Goal: Transaction & Acquisition: Purchase product/service

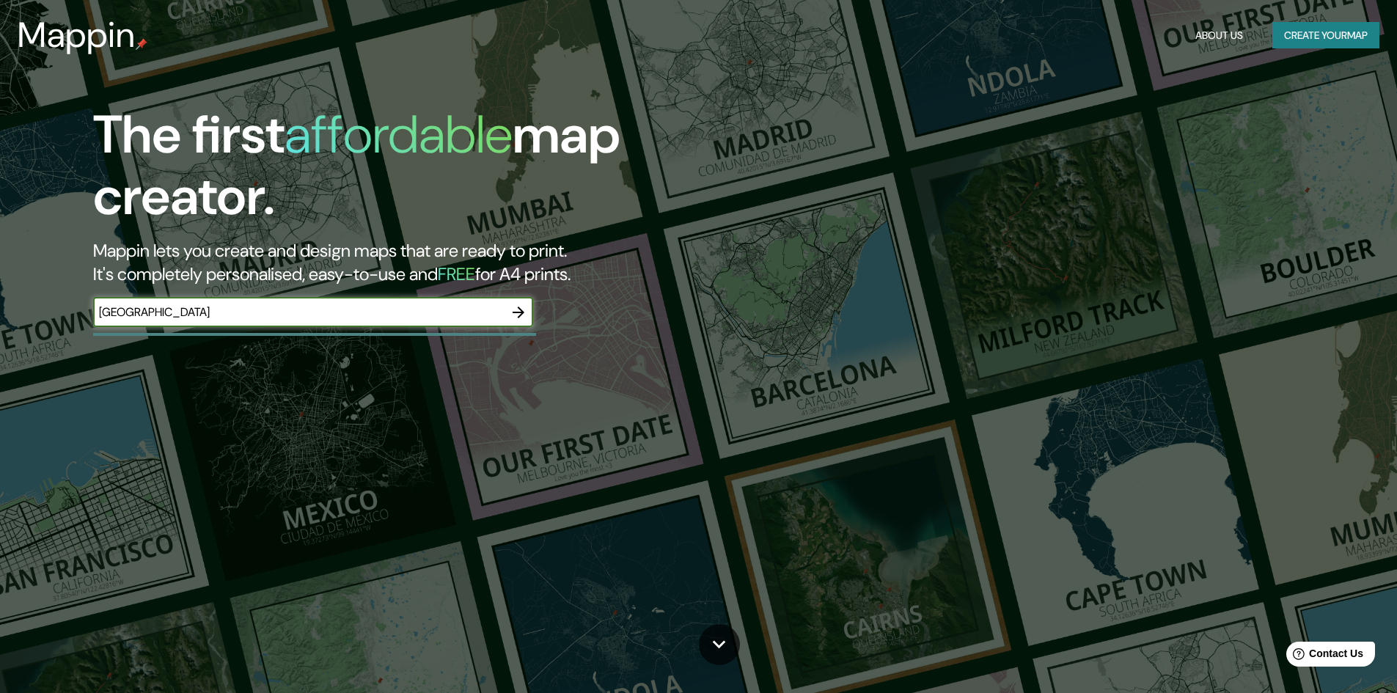
type input "[GEOGRAPHIC_DATA]"
click at [517, 309] on icon "button" at bounding box center [519, 313] width 18 height 18
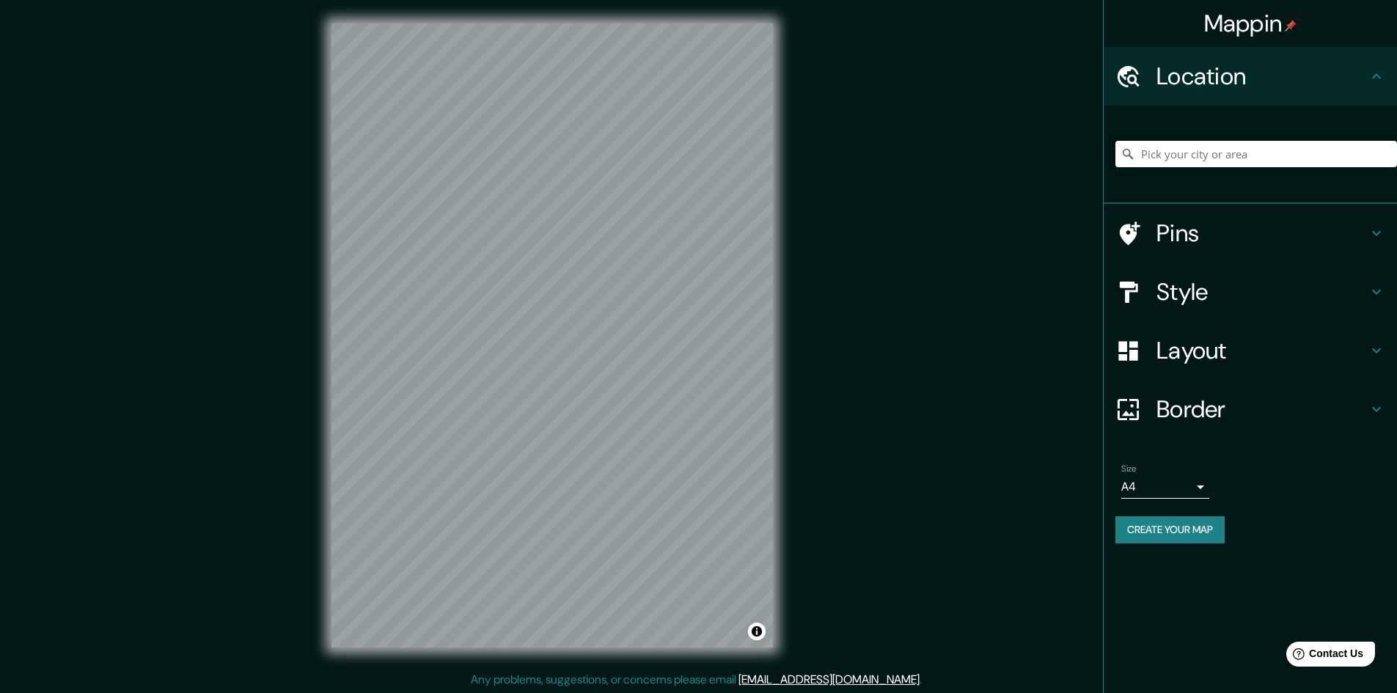
scroll to position [1, 0]
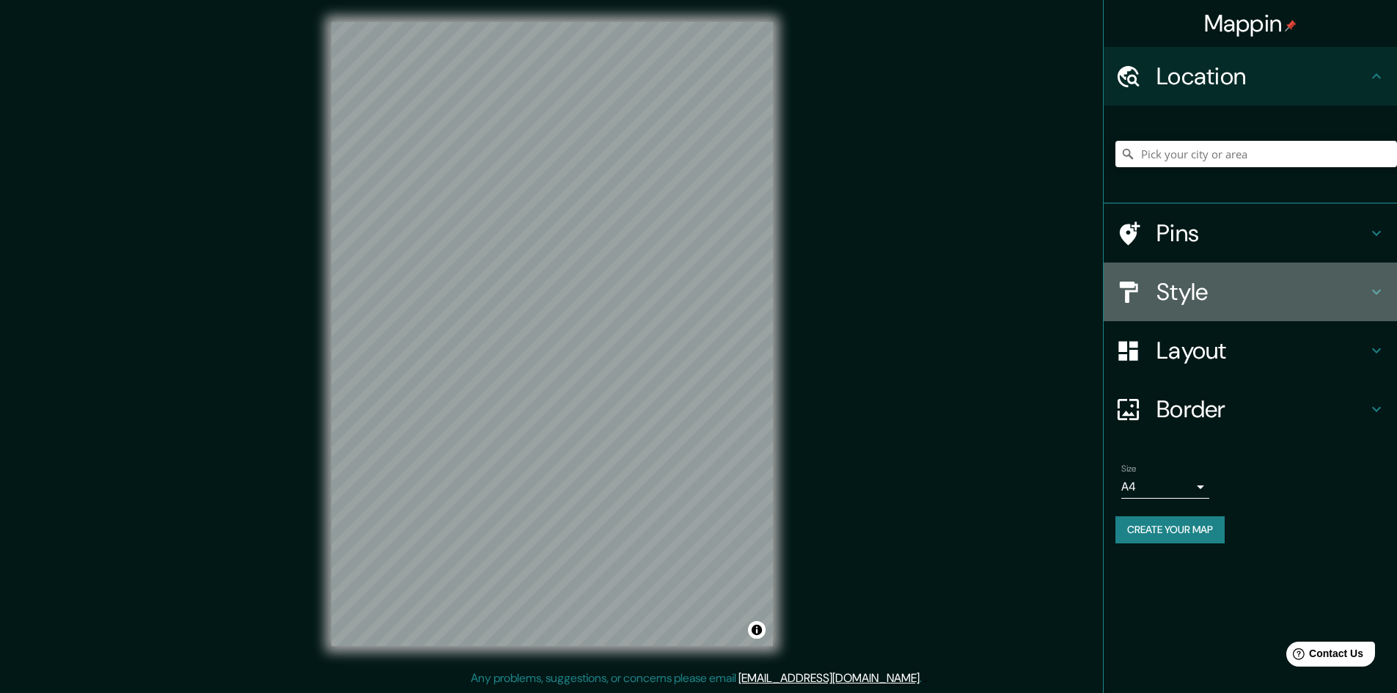
click at [1251, 301] on h4 "Style" at bounding box center [1262, 291] width 211 height 29
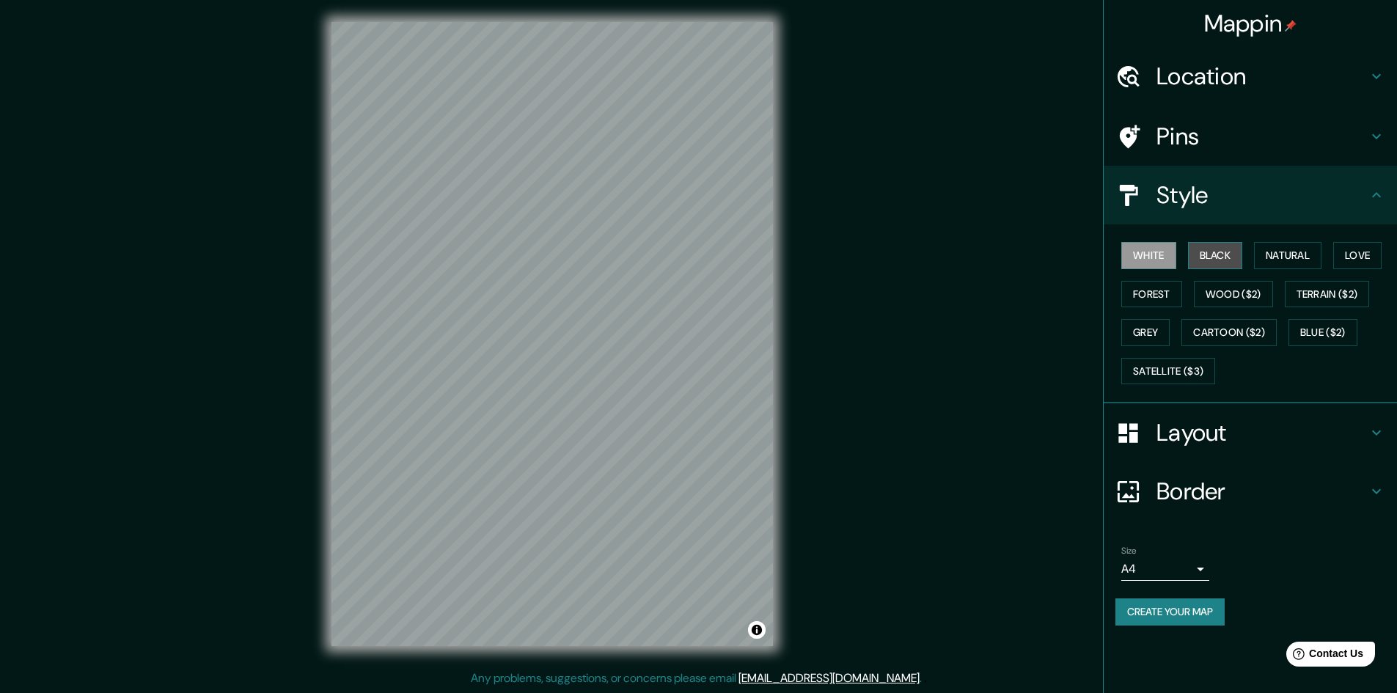
click at [1202, 252] on button "Black" at bounding box center [1215, 255] width 55 height 27
click at [1269, 249] on button "Natural" at bounding box center [1287, 255] width 67 height 27
click at [1351, 260] on button "Love" at bounding box center [1358, 255] width 48 height 27
click at [1152, 293] on button "Forest" at bounding box center [1152, 294] width 61 height 27
click at [1212, 291] on button "Wood ($2)" at bounding box center [1233, 294] width 79 height 27
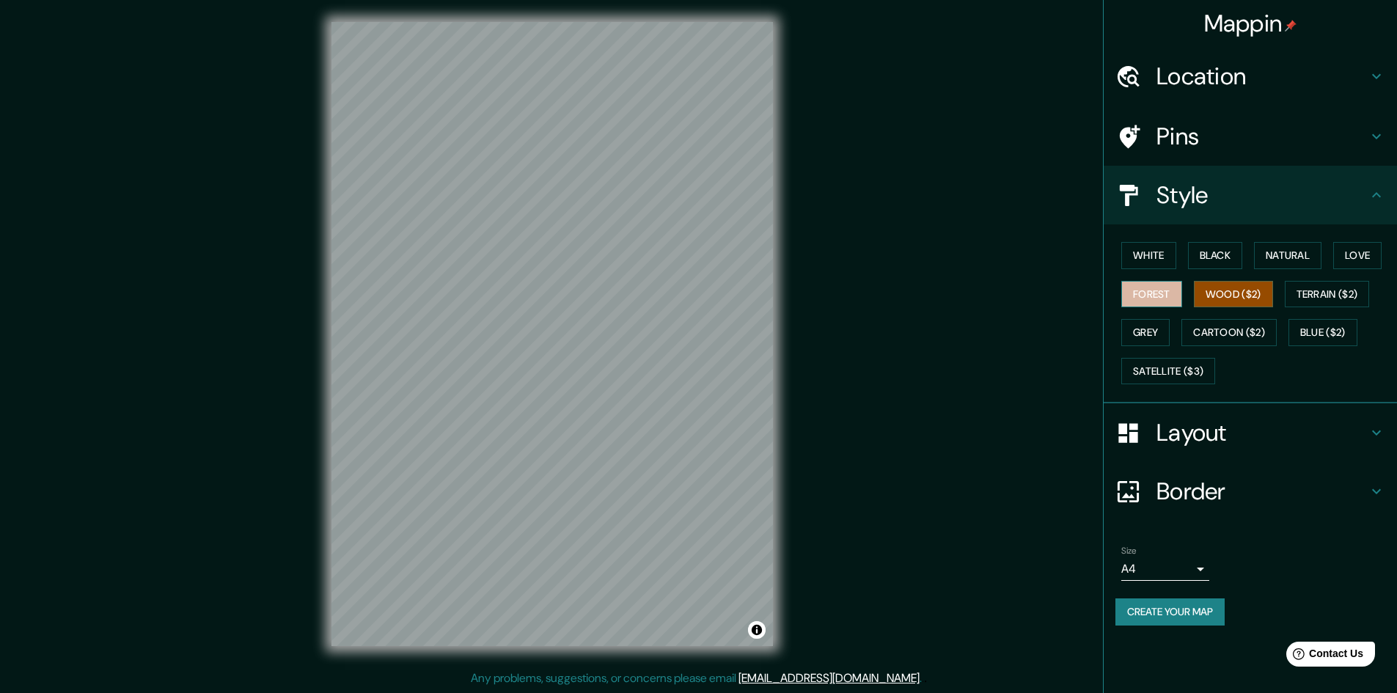
click at [1160, 290] on button "Forest" at bounding box center [1152, 294] width 61 height 27
click at [1195, 290] on button "Wood ($2)" at bounding box center [1233, 294] width 79 height 27
click at [1158, 297] on button "Forest" at bounding box center [1152, 294] width 61 height 27
click at [1154, 331] on button "Grey" at bounding box center [1146, 332] width 48 height 27
click at [1177, 302] on button "Forest" at bounding box center [1152, 294] width 61 height 27
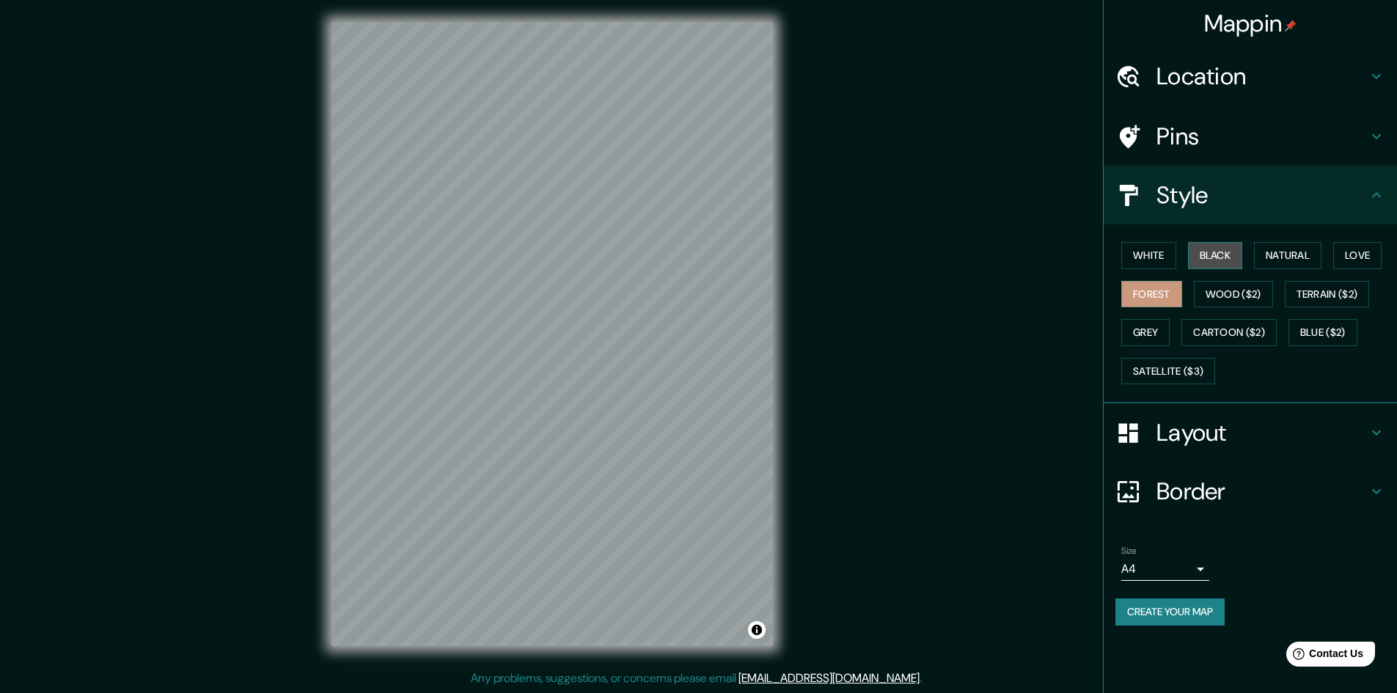
click at [1213, 261] on button "Black" at bounding box center [1215, 255] width 55 height 27
click at [1138, 257] on button "White" at bounding box center [1149, 255] width 55 height 27
click at [1160, 288] on button "Forest" at bounding box center [1152, 294] width 61 height 27
click at [1259, 479] on h4 "Border" at bounding box center [1262, 491] width 211 height 29
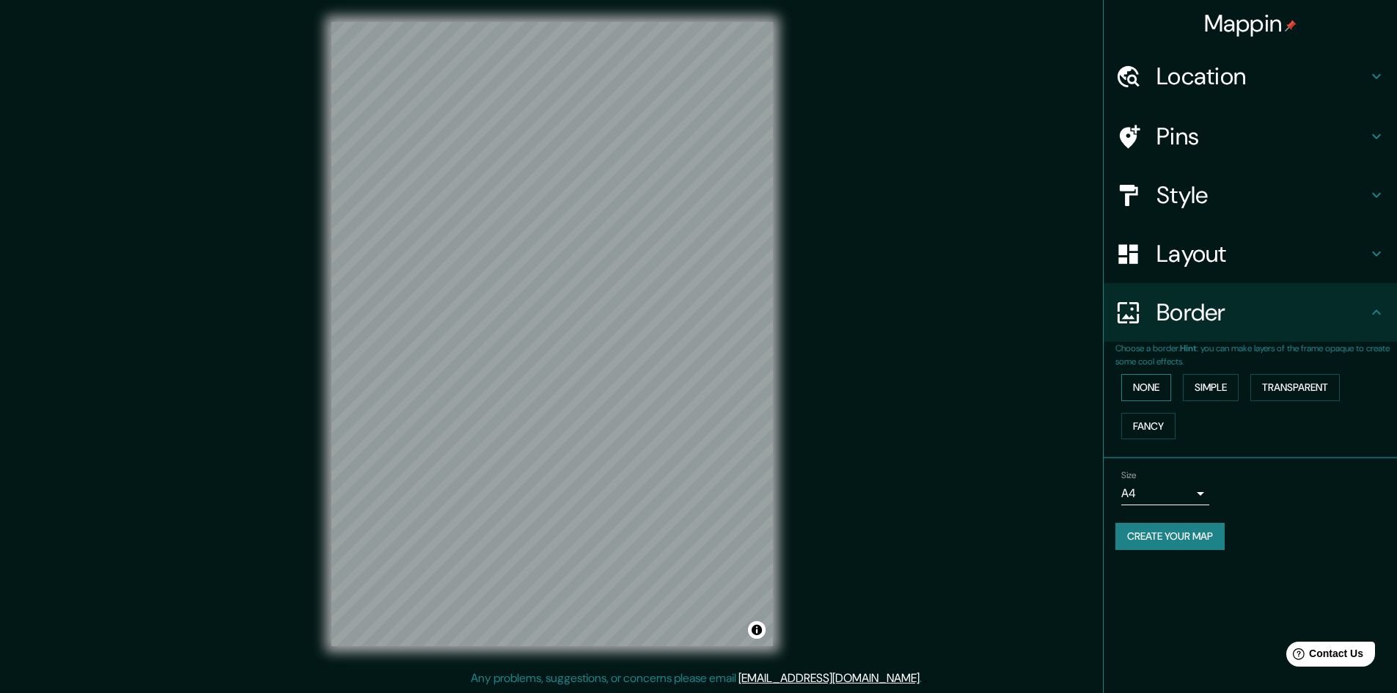
click at [1150, 392] on button "None" at bounding box center [1147, 387] width 50 height 27
click at [1206, 389] on button "Simple" at bounding box center [1211, 387] width 56 height 27
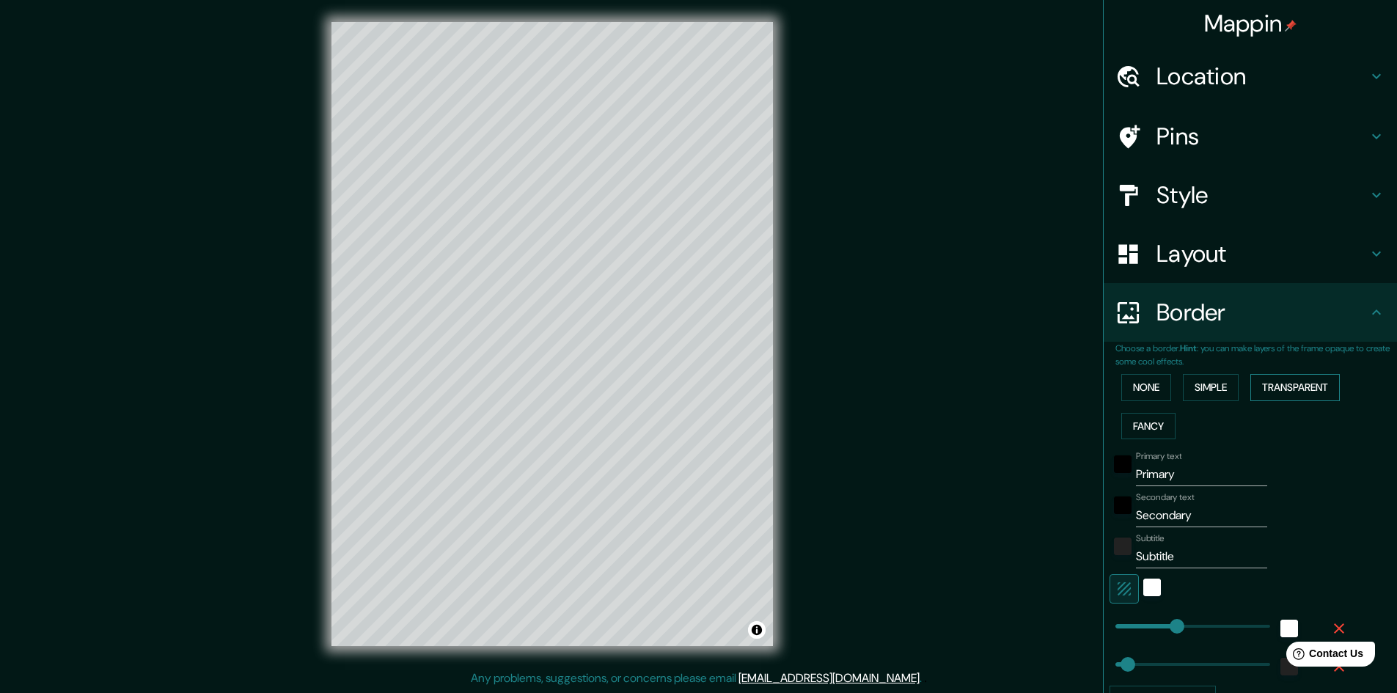
click at [1275, 389] on button "Transparent" at bounding box center [1295, 387] width 89 height 27
click at [1159, 387] on button "None" at bounding box center [1147, 387] width 50 height 27
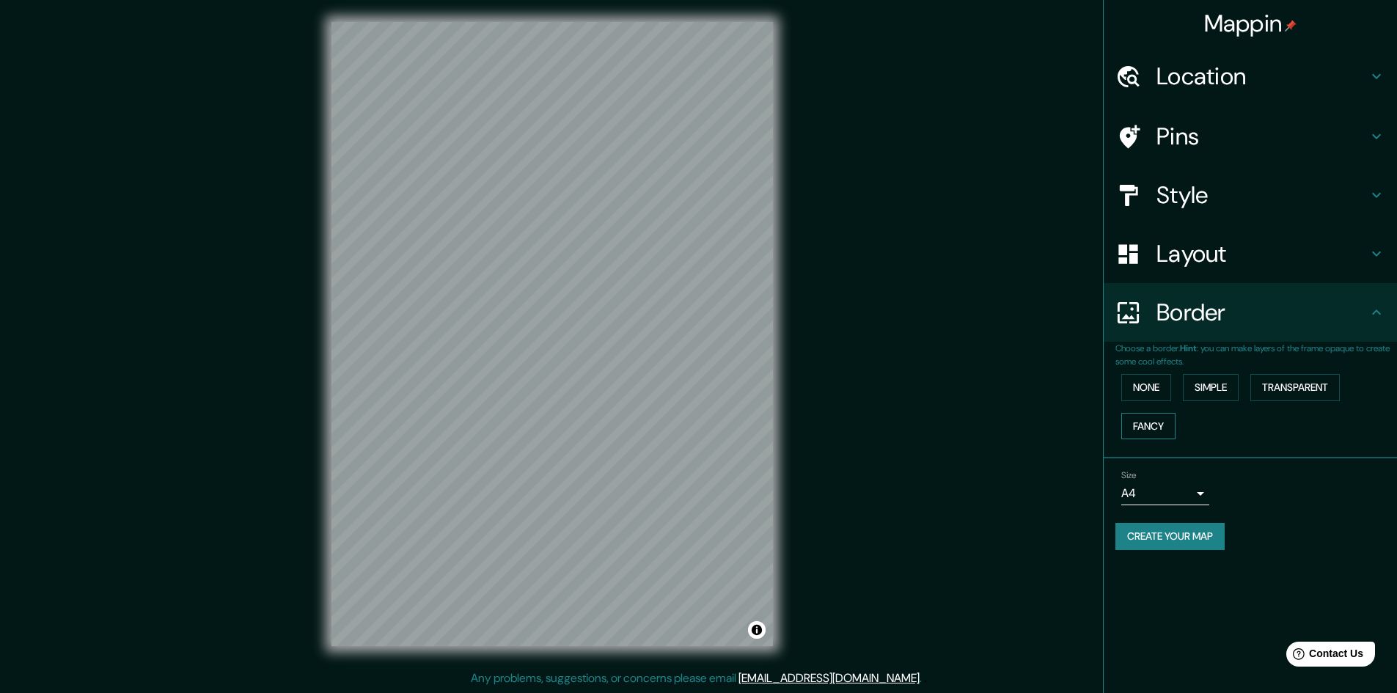
click at [1150, 414] on button "Fancy" at bounding box center [1149, 426] width 54 height 27
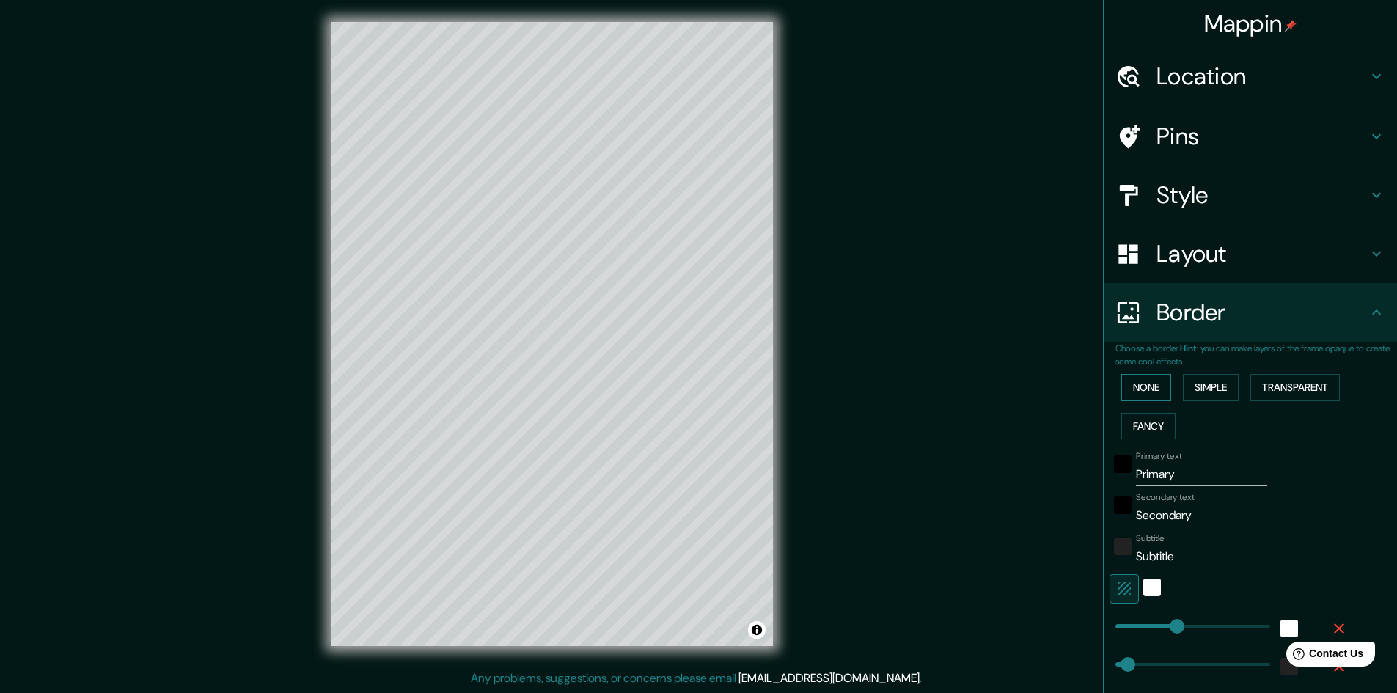
click at [1138, 392] on button "None" at bounding box center [1147, 387] width 50 height 27
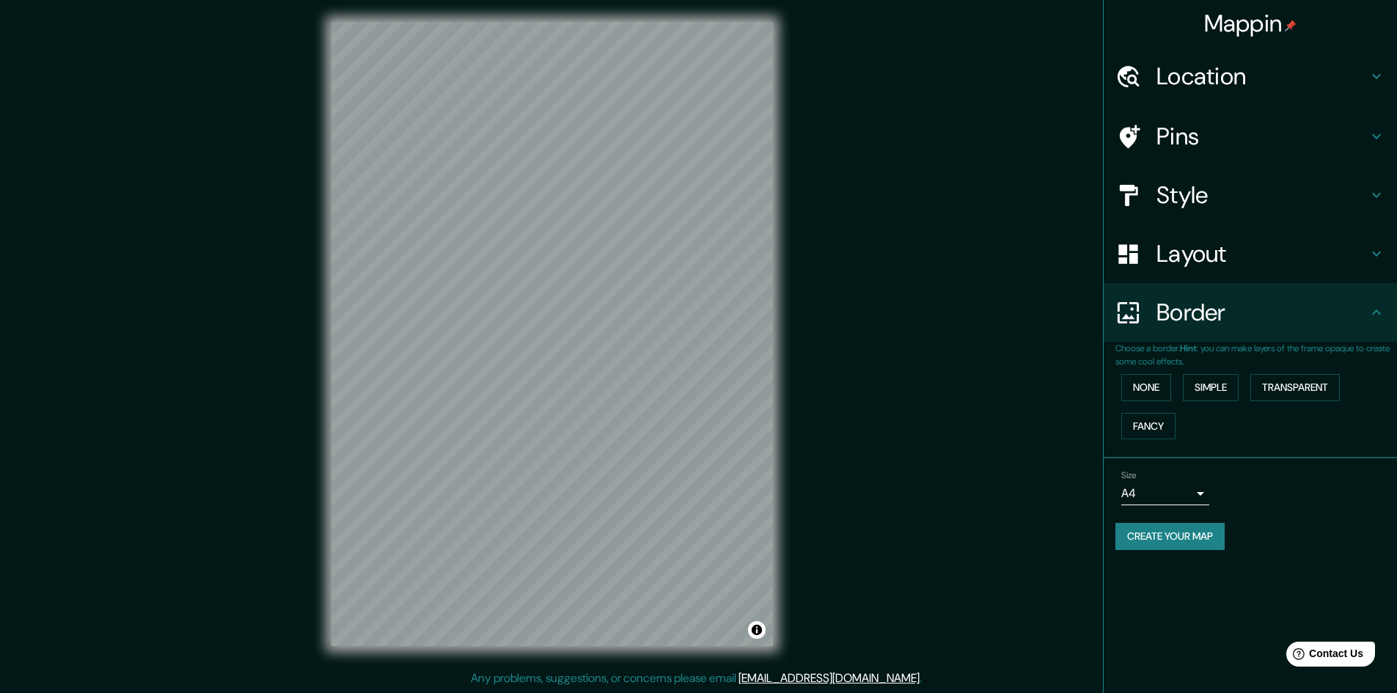
click at [1237, 283] on div "Border" at bounding box center [1250, 312] width 293 height 59
click at [1248, 263] on h4 "Layout" at bounding box center [1262, 253] width 211 height 29
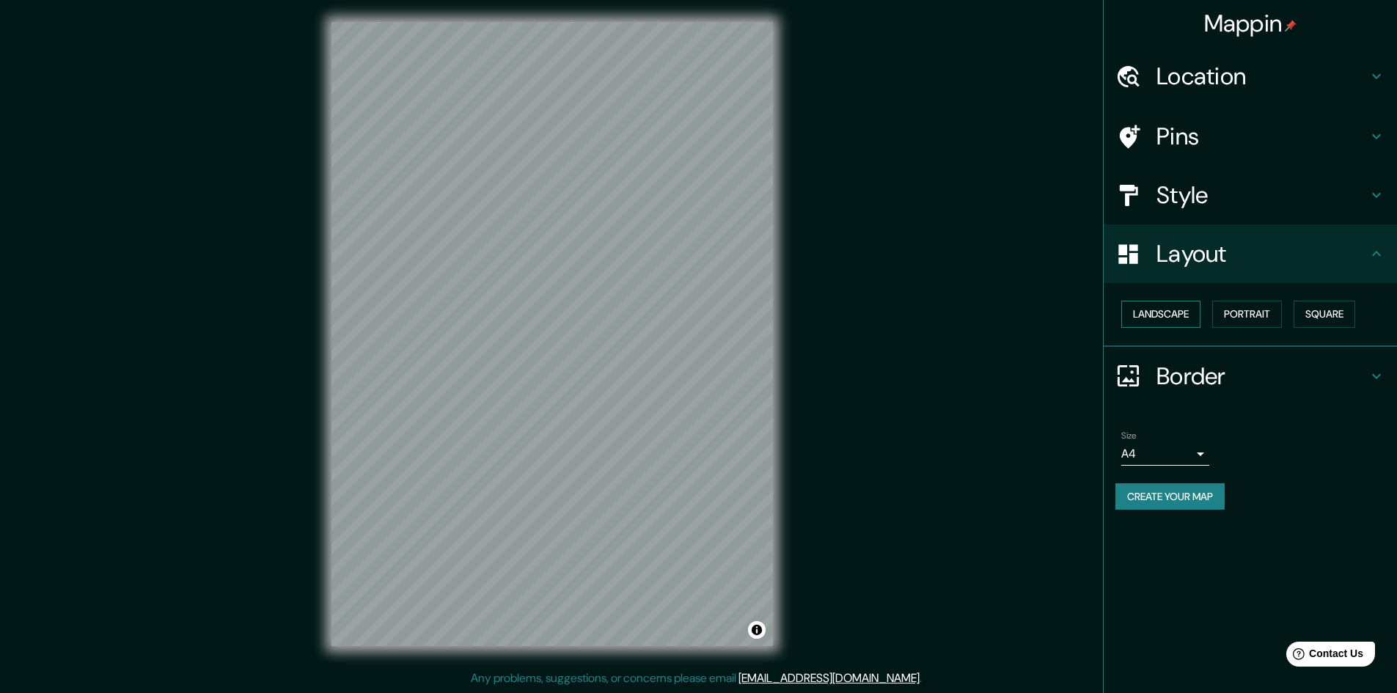
click at [1185, 322] on button "Landscape" at bounding box center [1161, 314] width 79 height 27
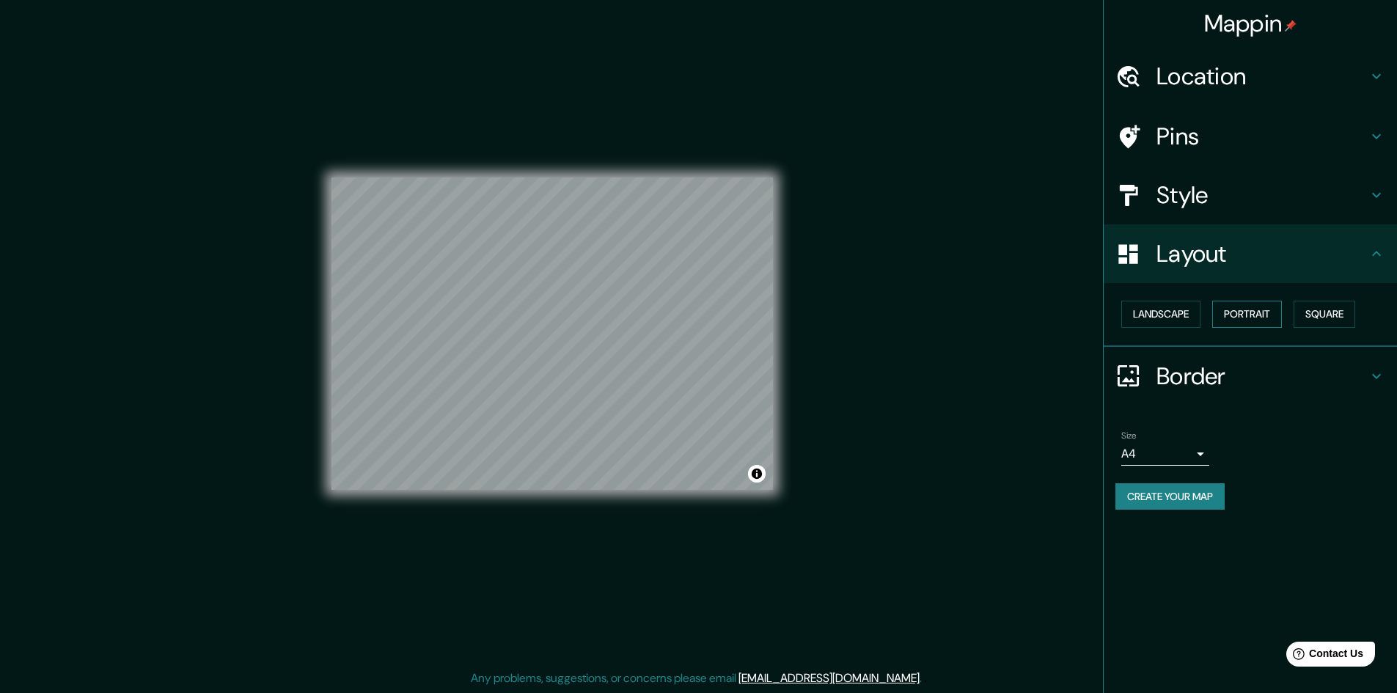
click at [1253, 320] on button "Portrait" at bounding box center [1247, 314] width 70 height 27
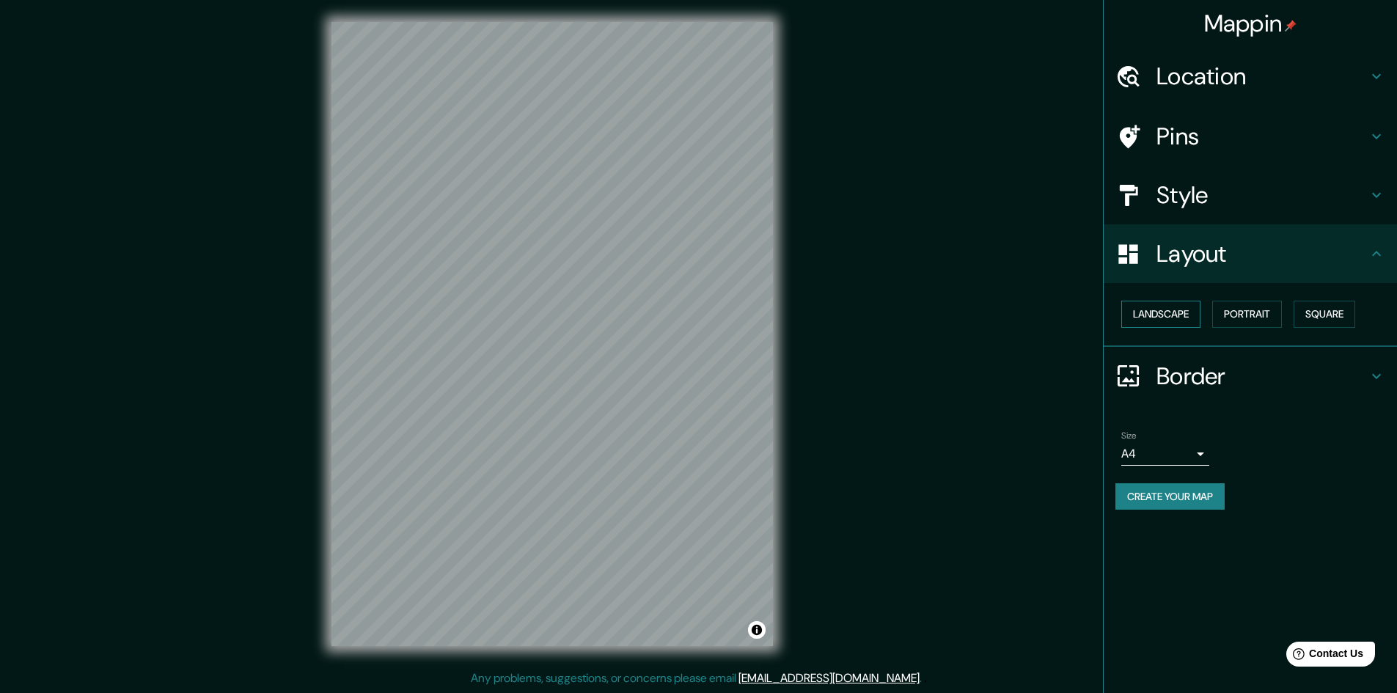
click at [1171, 312] on button "Landscape" at bounding box center [1161, 314] width 79 height 27
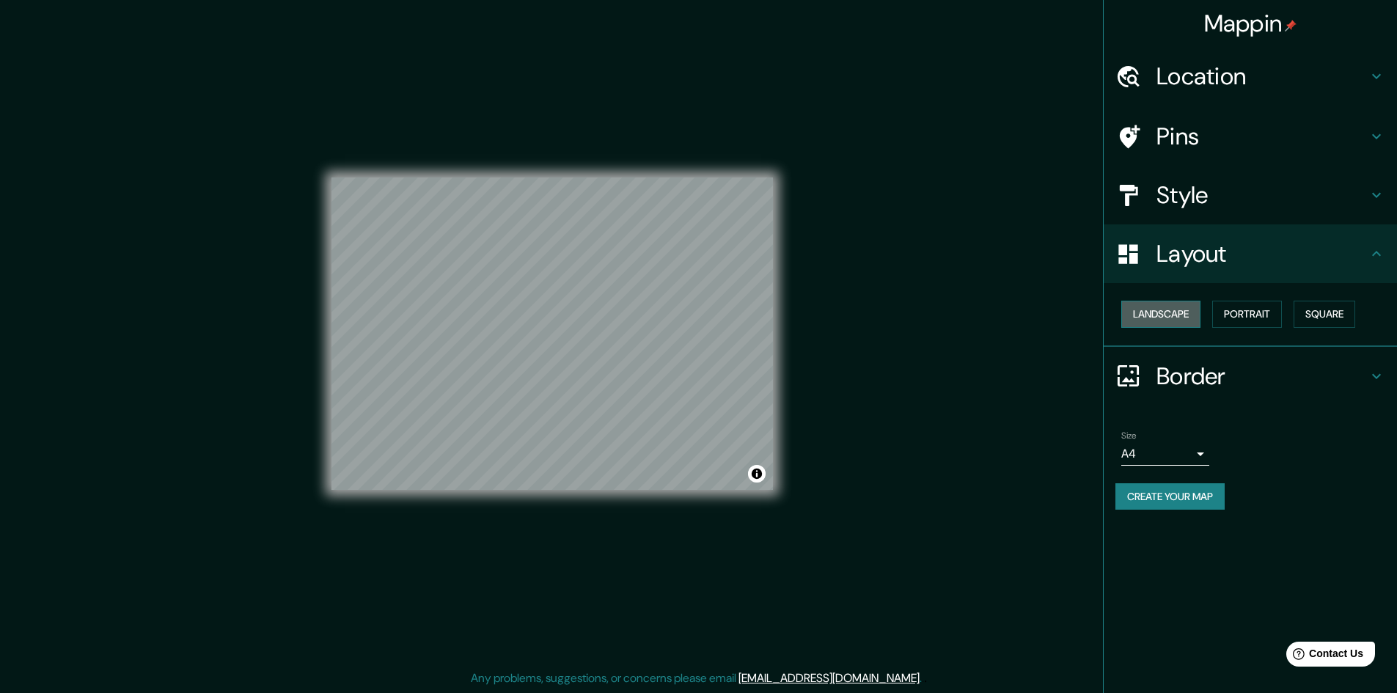
click at [1171, 312] on button "Landscape" at bounding box center [1161, 314] width 79 height 27
click at [1216, 312] on button "Portrait" at bounding box center [1247, 314] width 70 height 27
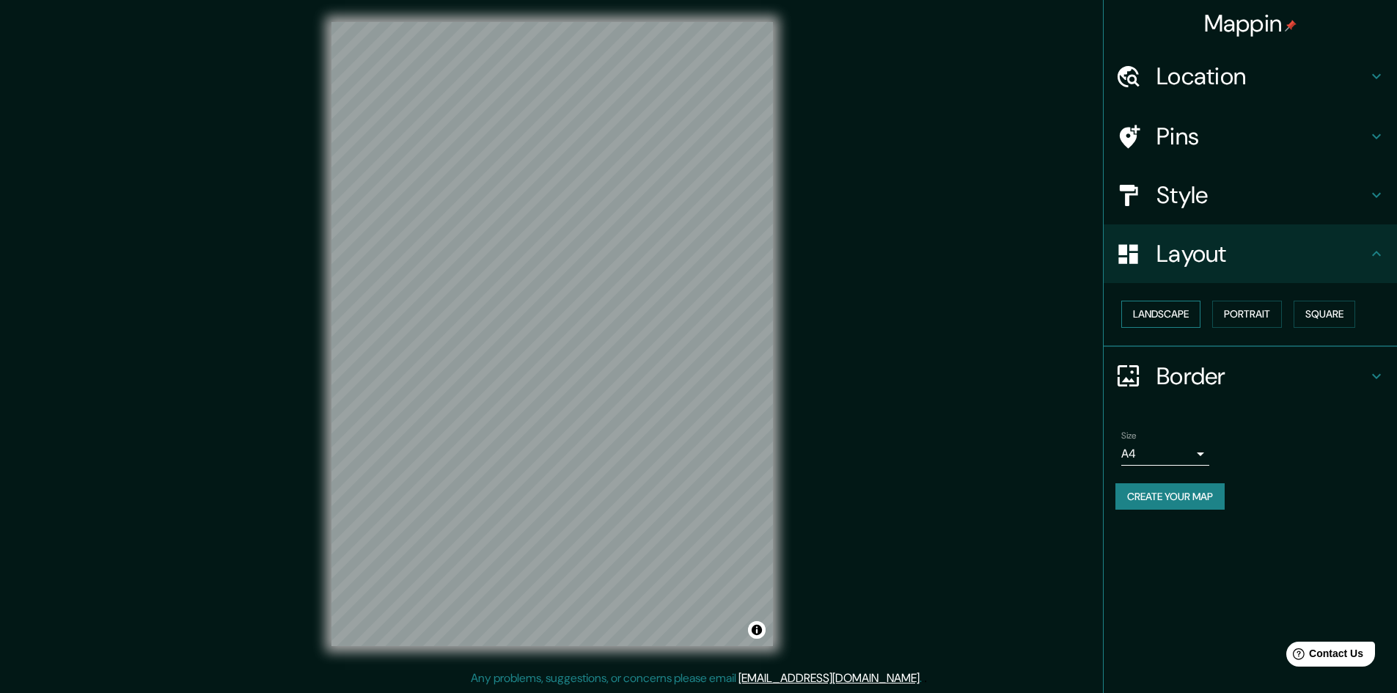
click at [1171, 314] on button "Landscape" at bounding box center [1161, 314] width 79 height 27
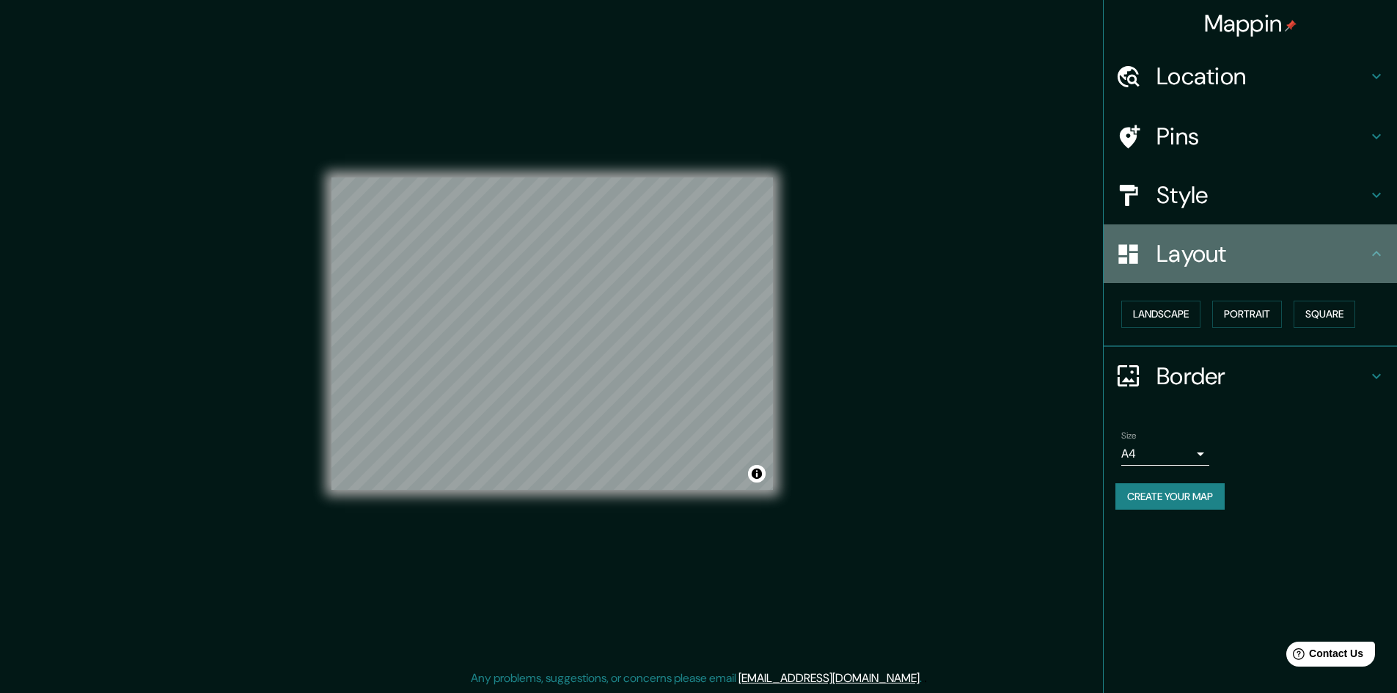
click at [1318, 260] on h4 "Layout" at bounding box center [1262, 253] width 211 height 29
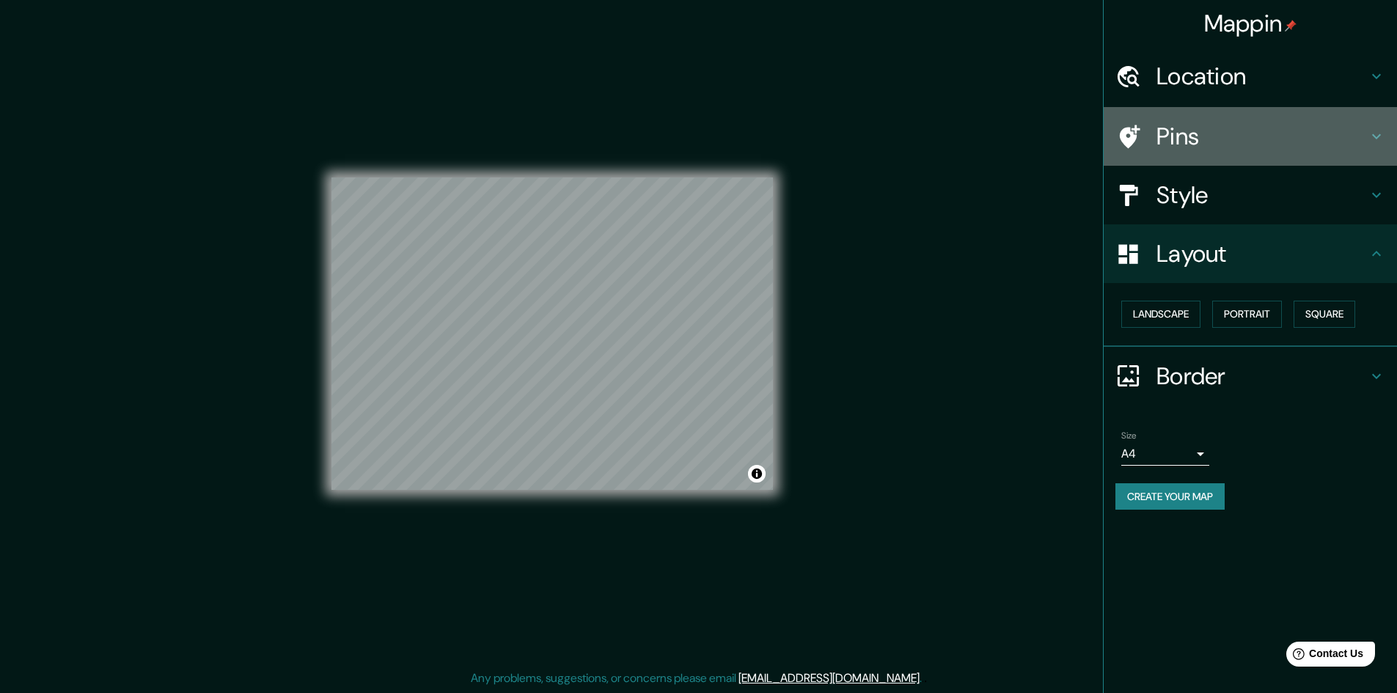
click at [1346, 150] on h4 "Pins" at bounding box center [1262, 136] width 211 height 29
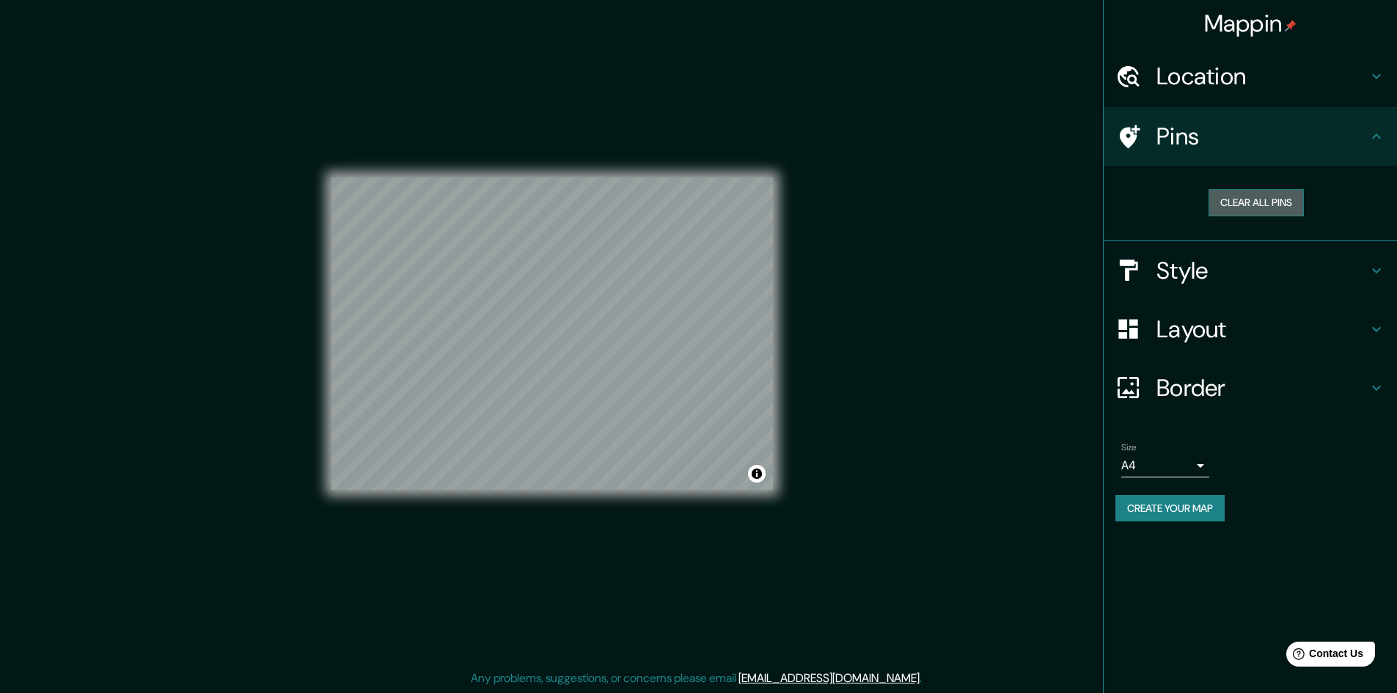
click at [1278, 199] on button "Clear all pins" at bounding box center [1256, 202] width 95 height 27
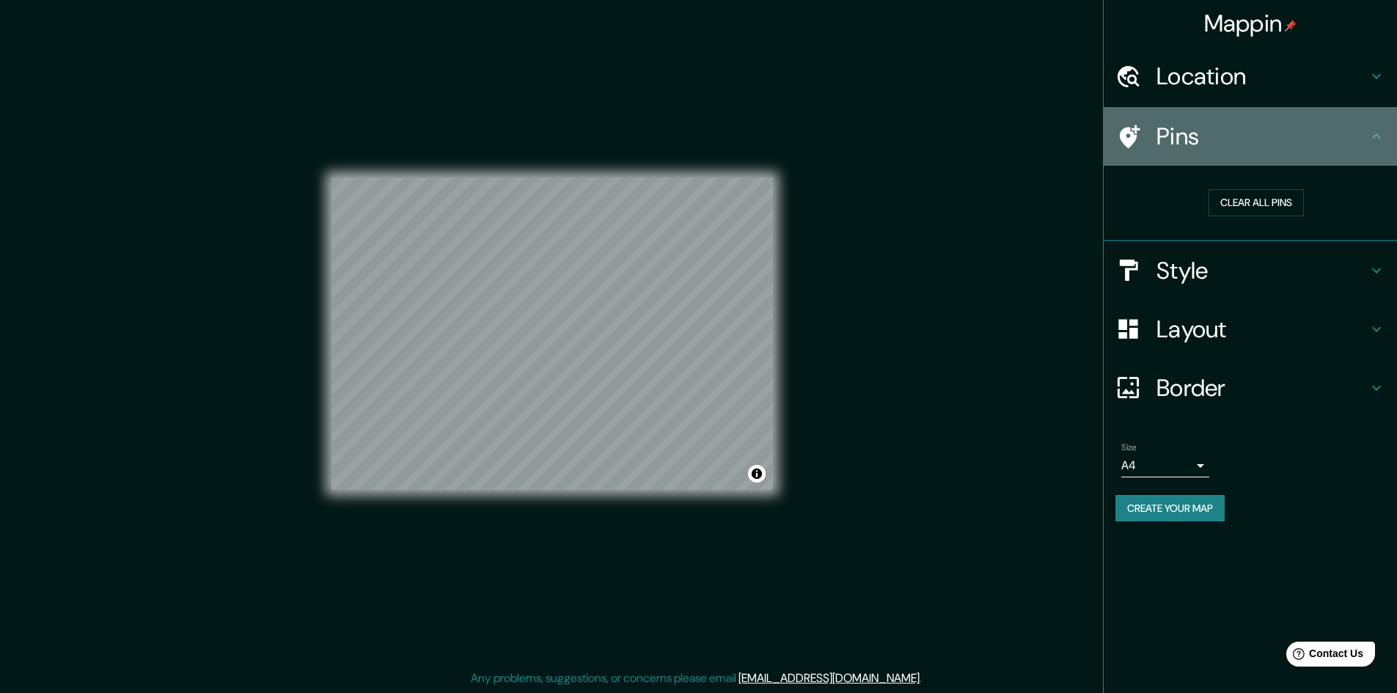
click at [1309, 131] on h4 "Pins" at bounding box center [1262, 136] width 211 height 29
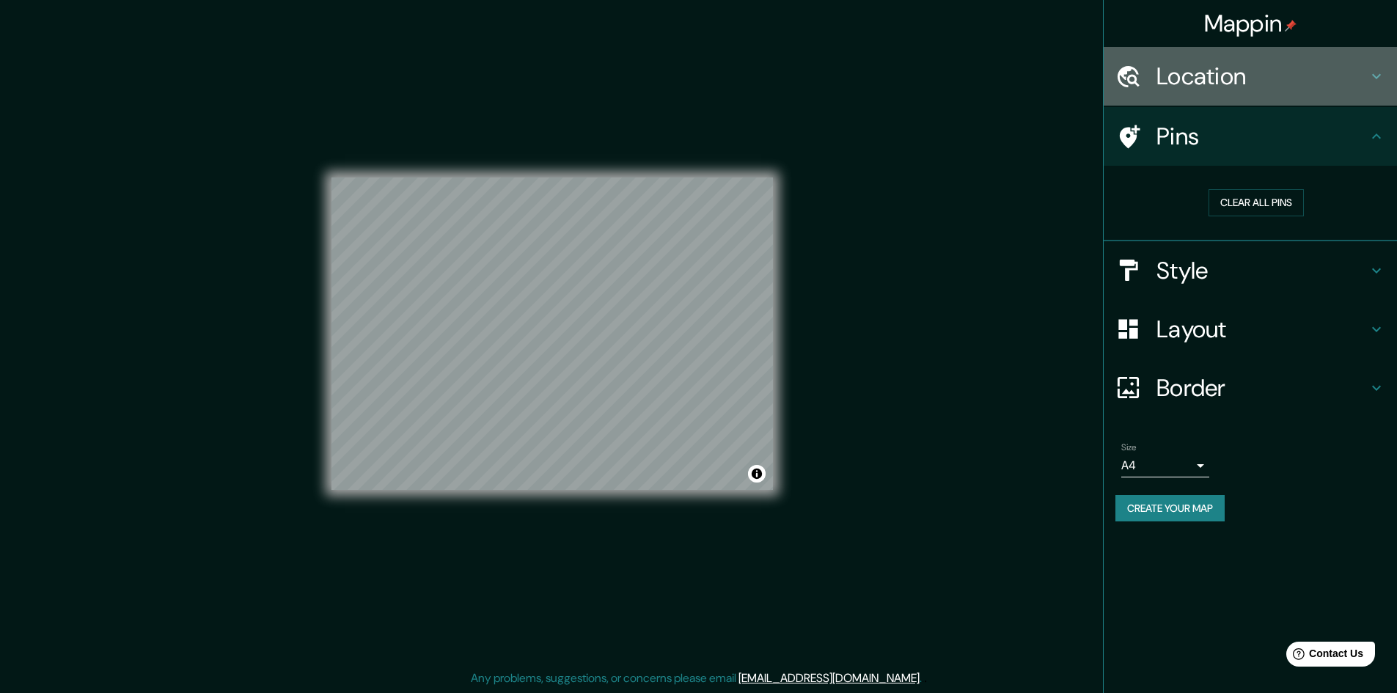
click at [1360, 90] on h4 "Location" at bounding box center [1262, 76] width 211 height 29
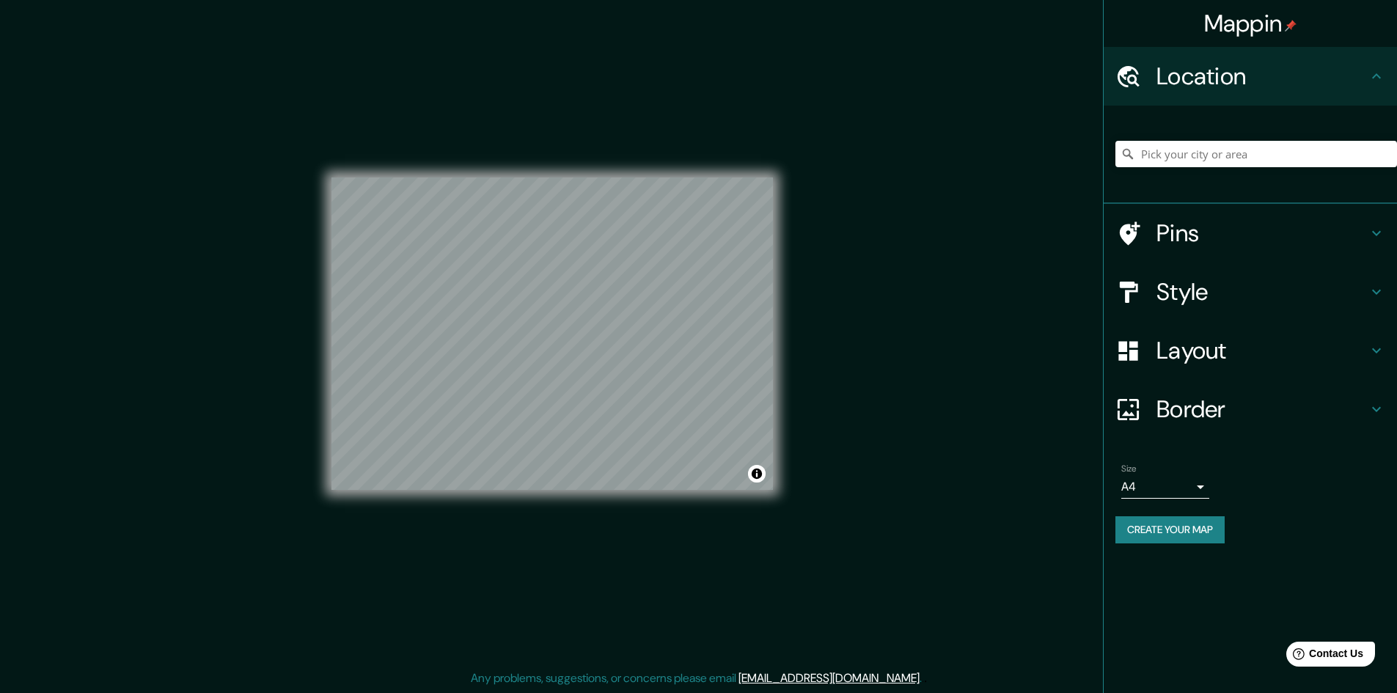
click at [1360, 90] on h4 "Location" at bounding box center [1262, 76] width 211 height 29
click at [1004, 426] on div "Mappin Location Pins Style Layout Border Choose a border. Hint : you can make l…" at bounding box center [698, 346] width 1397 height 695
click at [1155, 532] on button "Create your map" at bounding box center [1170, 529] width 109 height 27
click at [1178, 527] on button "Create your map" at bounding box center [1170, 529] width 109 height 27
click at [1178, 527] on div "Create your map" at bounding box center [1251, 529] width 270 height 27
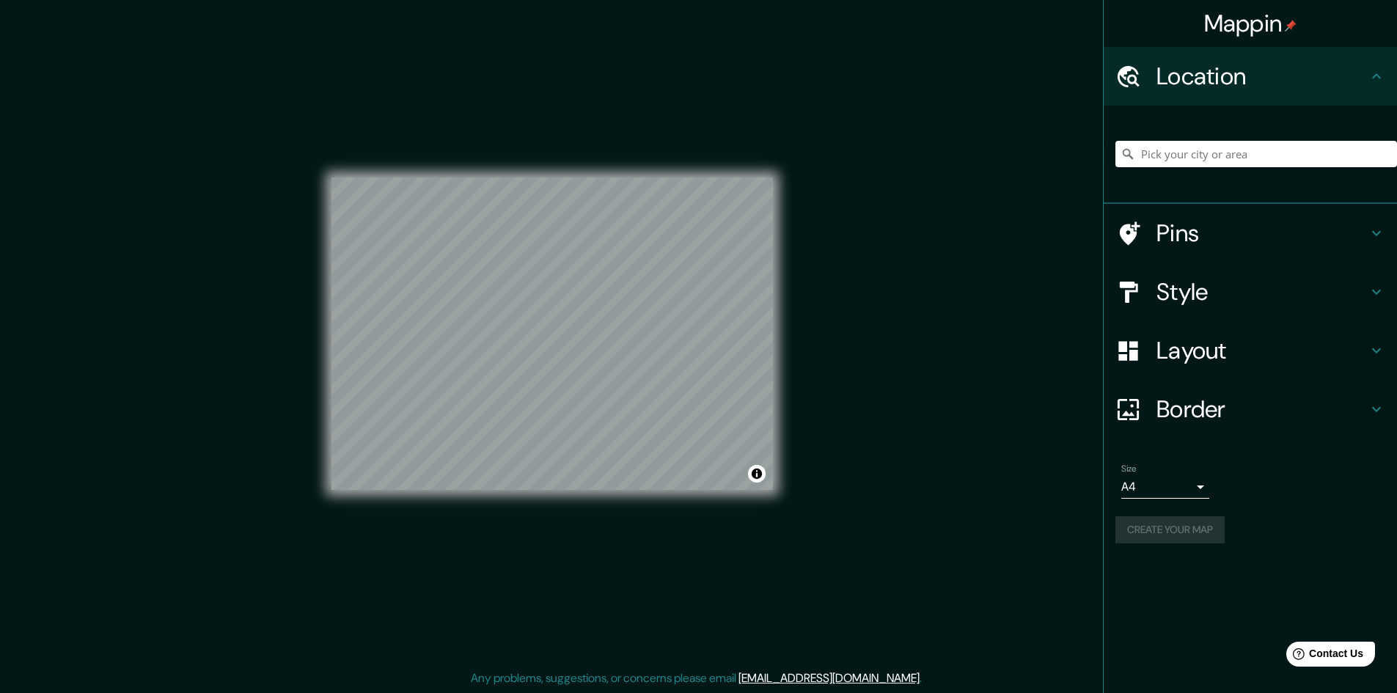
click at [1178, 527] on div "Create your map" at bounding box center [1251, 529] width 270 height 27
click at [1353, 92] on div "Location" at bounding box center [1250, 76] width 293 height 59
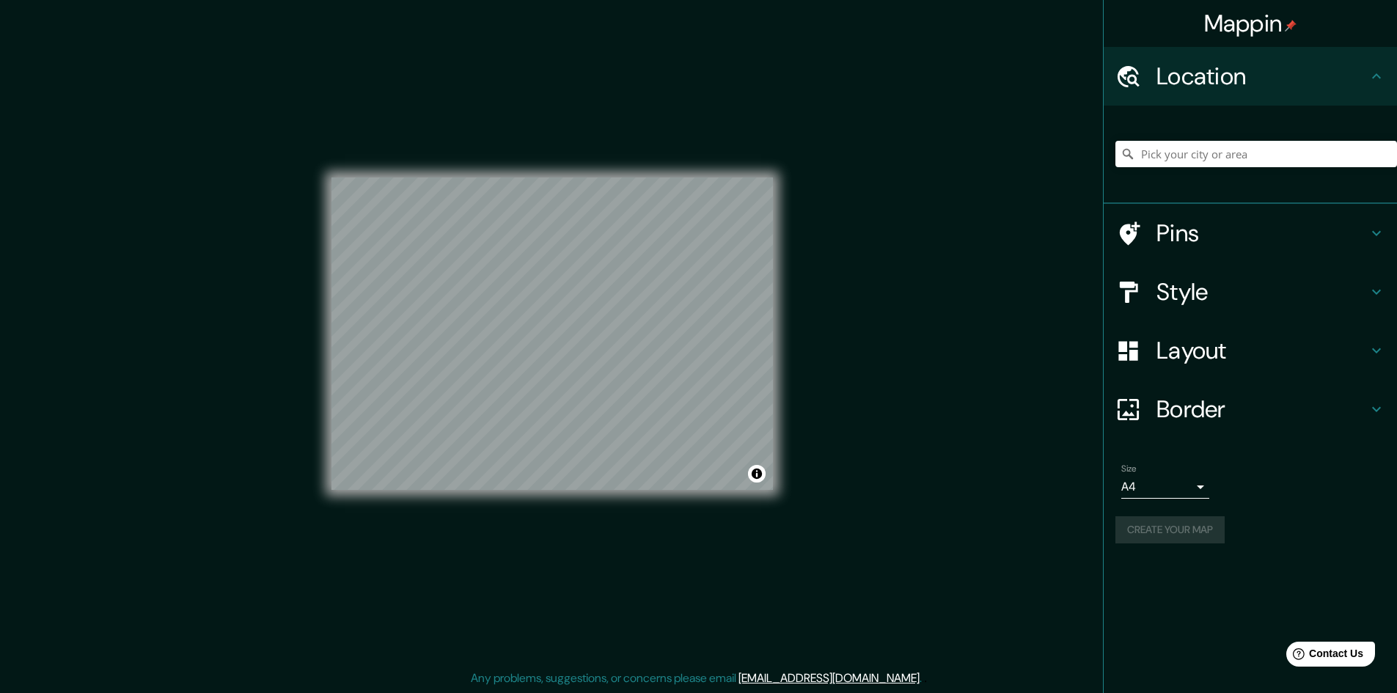
click at [1353, 88] on h4 "Location" at bounding box center [1262, 76] width 211 height 29
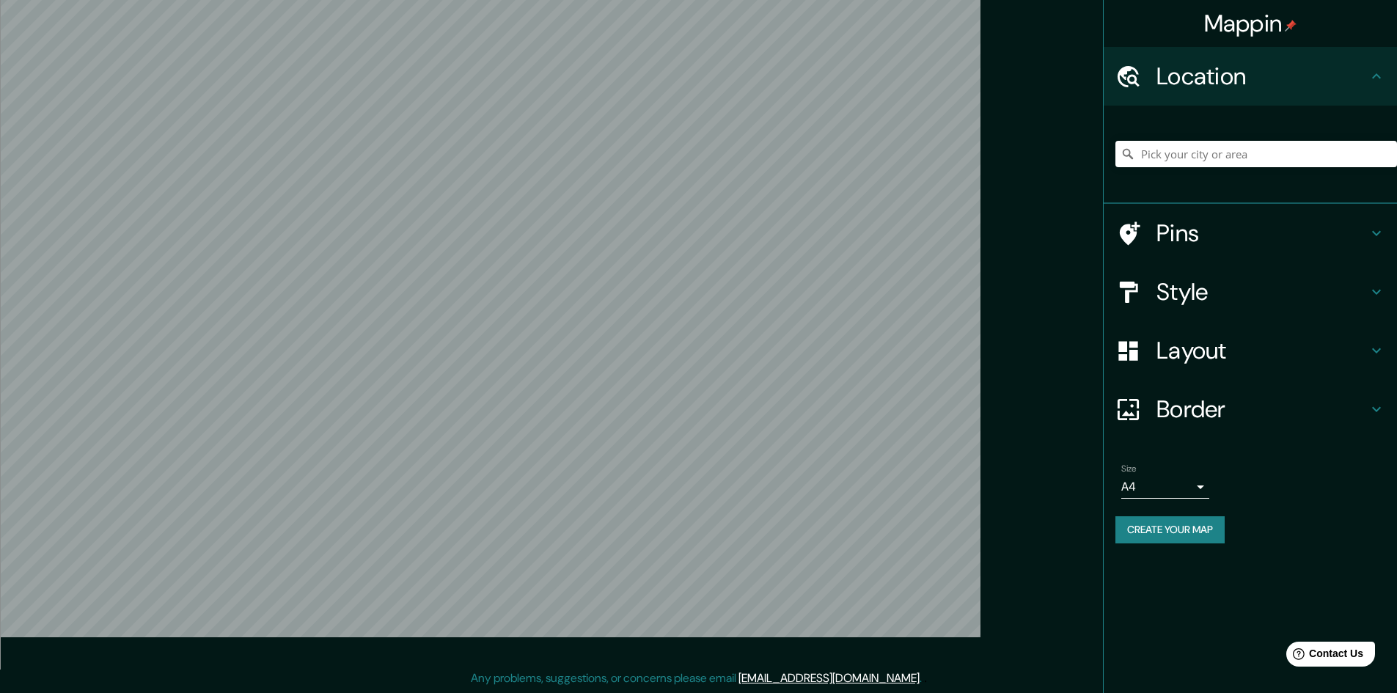
scroll to position [0, 0]
